Goal: Transaction & Acquisition: Purchase product/service

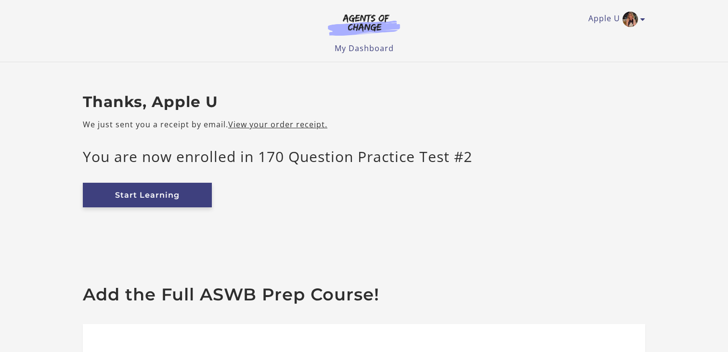
click at [124, 192] on link "Start Learning" at bounding box center [147, 195] width 129 height 25
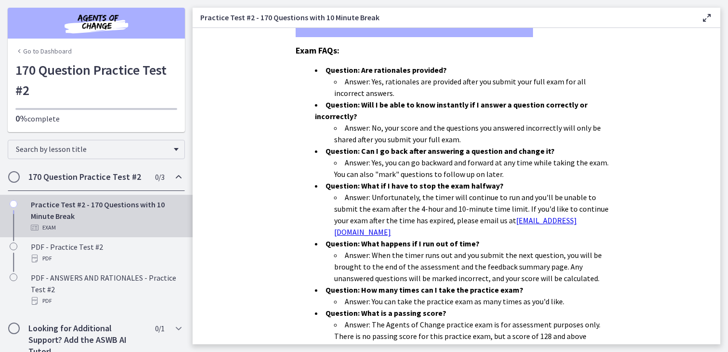
scroll to position [297, 0]
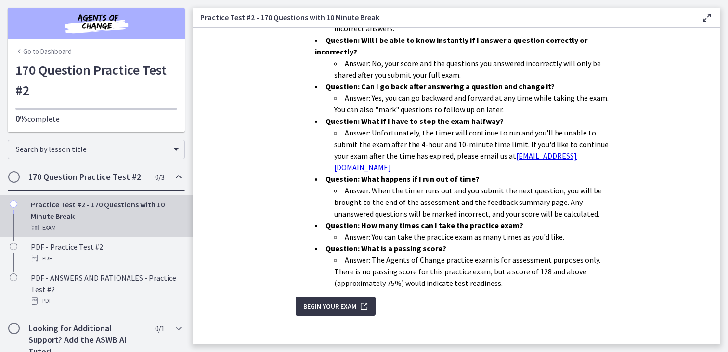
click at [329, 300] on span "Begin Your Exam" at bounding box center [329, 306] width 53 height 12
